Goal: Information Seeking & Learning: Learn about a topic

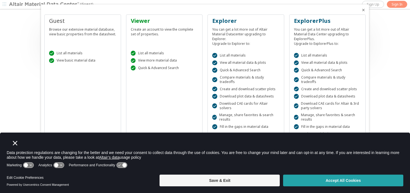
click at [339, 181] on button "Accept All Cookies" at bounding box center [343, 181] width 120 height 12
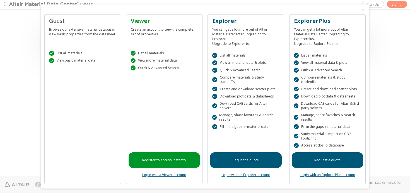
click at [69, 50] on div " List all materials  View basic material data" at bounding box center [83, 56] width 72 height 24
click at [58, 22] on div "Guest" at bounding box center [82, 21] width 67 height 8
click at [63, 65] on div " List all materials  View basic material data" at bounding box center [83, 56] width 72 height 24
click at [61, 47] on div " List all materials  View basic material data" at bounding box center [83, 56] width 72 height 24
click at [57, 22] on div "Guest" at bounding box center [82, 21] width 67 height 8
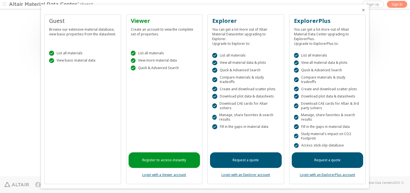
click at [63, 57] on div " List all materials  View basic material data" at bounding box center [83, 56] width 72 height 24
click at [63, 53] on div " List all materials" at bounding box center [82, 53] width 67 height 5
click at [74, 125] on div "Guest Browse our extensive material database, view basic properties from the da…" at bounding box center [82, 100] width 77 height 170
click at [74, 99] on div "Guest Browse our extensive material database, view basic properties from the da…" at bounding box center [82, 100] width 77 height 170
click at [57, 22] on div "Guest" at bounding box center [82, 21] width 67 height 8
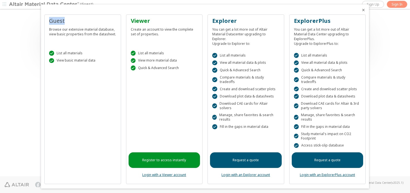
click at [57, 22] on div "Guest" at bounding box center [82, 21] width 67 height 8
click at [65, 97] on div "Guest Browse our extensive material database, view basic properties from the da…" at bounding box center [82, 100] width 77 height 170
click at [4, 96] on div at bounding box center [205, 96] width 410 height 193
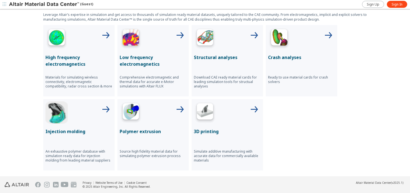
scroll to position [203, 0]
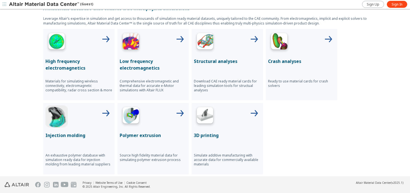
click at [67, 66] on p "High frequency electromagnetics" at bounding box center [78, 64] width 67 height 13
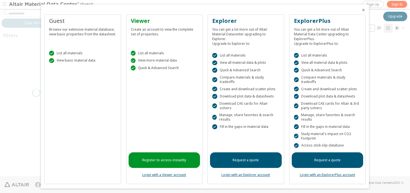
click at [364, 11] on icon "Close" at bounding box center [363, 10] width 4 height 4
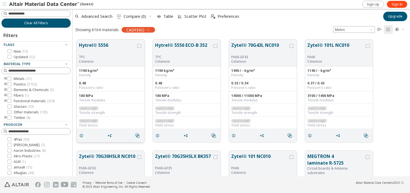
click at [116, 47] on button "Hytrel® 5556" at bounding box center [107, 48] width 57 height 13
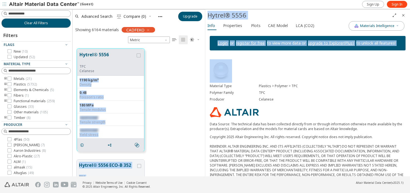
drag, startPoint x: 152, startPoint y: 69, endPoint x: 242, endPoint y: 78, distance: 90.5
click at [237, 74] on div "Clear All Filters Filters Flags New ( 10 ) Updated ( 52 ) Material Type Metals …" at bounding box center [205, 93] width 410 height 168
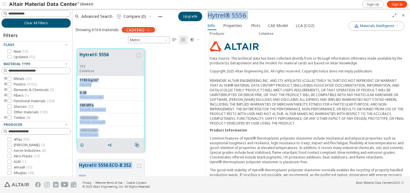
scroll to position [67, 0]
